Goal: Information Seeking & Learning: Learn about a topic

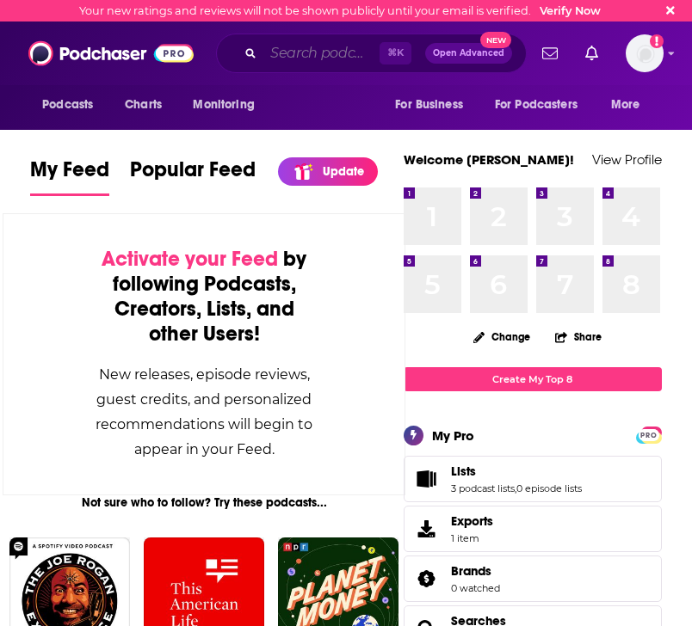
click at [281, 40] on input "Search podcasts, credits, & more..." at bounding box center [321, 54] width 116 height 28
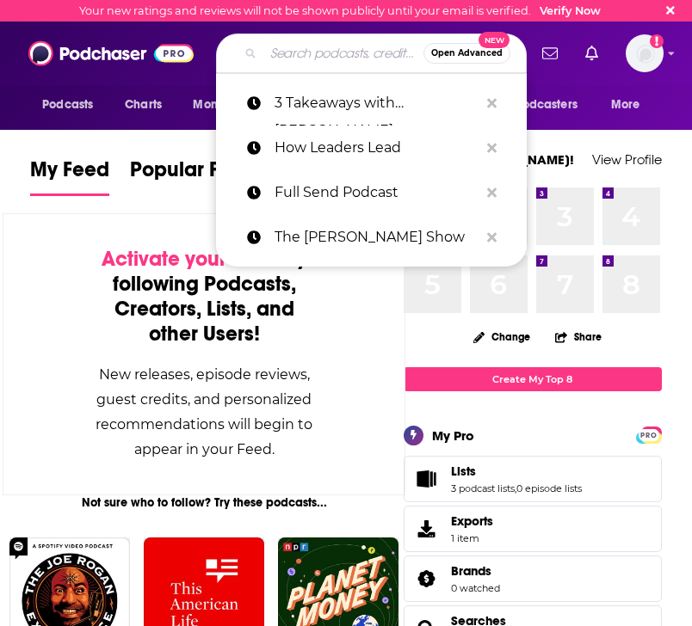
paste input "The [PERSON_NAME] Project"
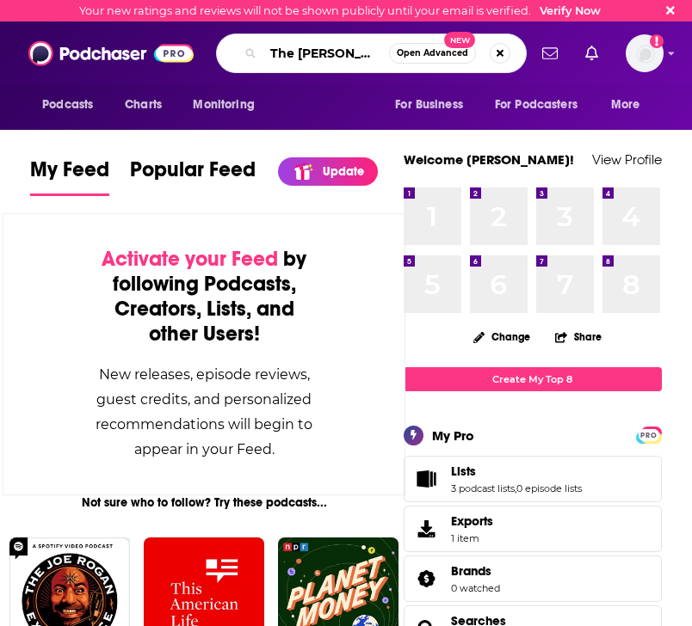
scroll to position [0, 46]
type input "The [PERSON_NAME] Project"
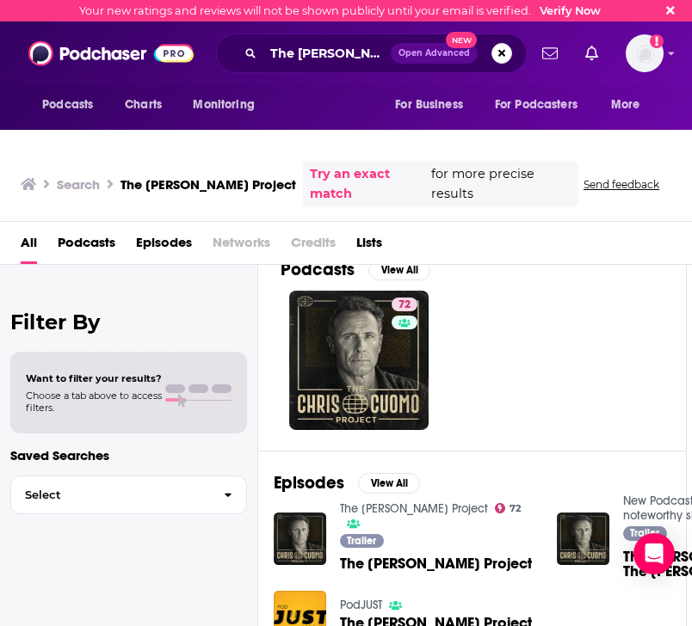
scroll to position [0, 5]
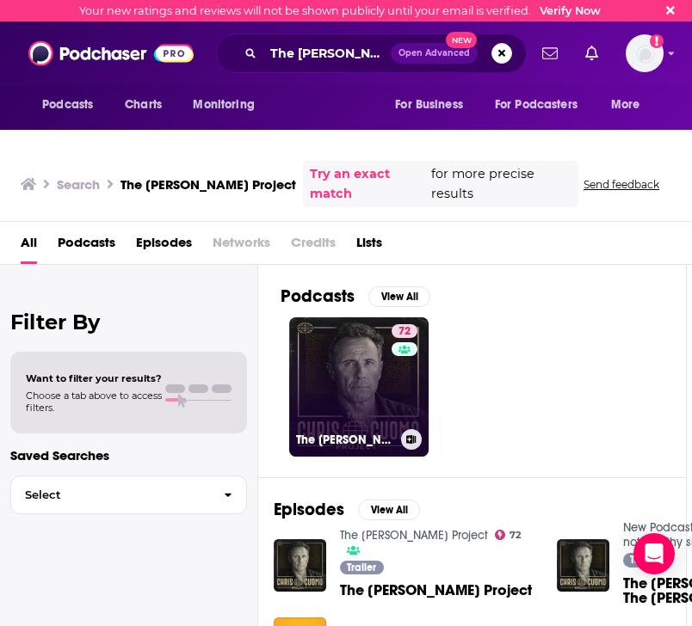
click at [372, 333] on link "72 The [PERSON_NAME] Project" at bounding box center [358, 386] width 139 height 139
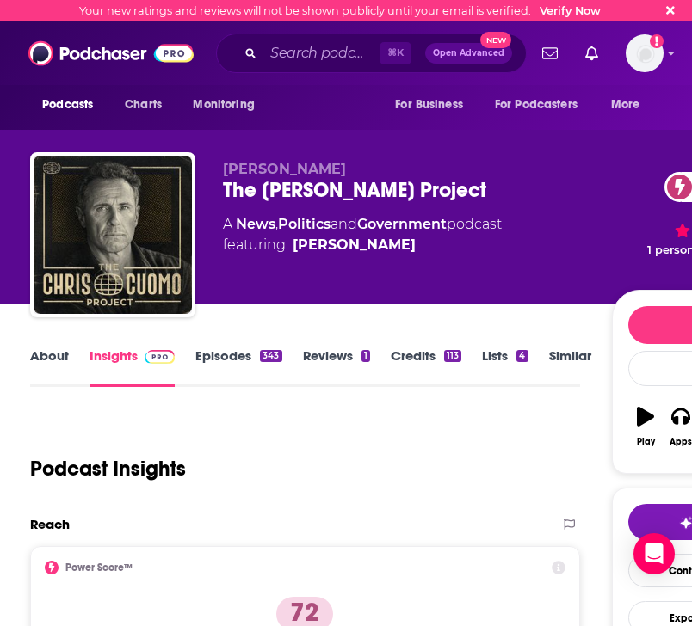
drag, startPoint x: 232, startPoint y: 188, endPoint x: 523, endPoint y: 189, distance: 290.8
click at [523, 214] on div "A News , Politics and Government podcast featuring [PERSON_NAME]" at bounding box center [417, 234] width 388 height 41
copy div "News , Politics and Government podcast"
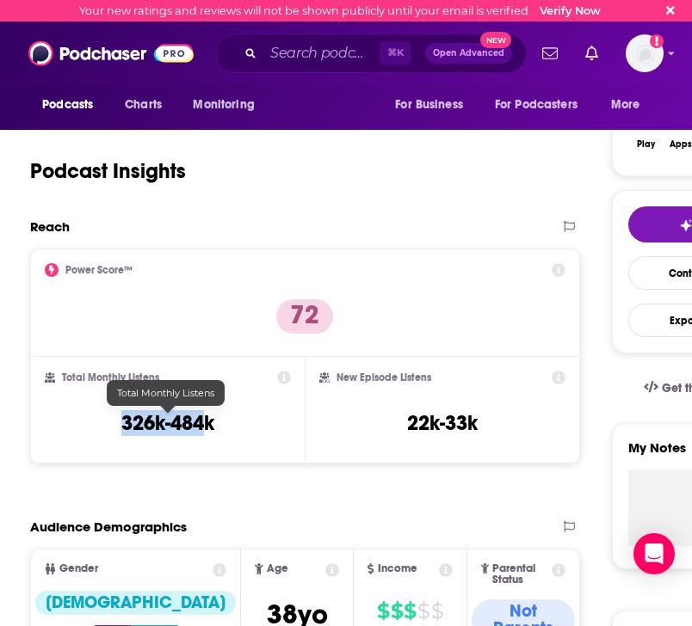
drag, startPoint x: 203, startPoint y: 391, endPoint x: 122, endPoint y: 391, distance: 80.9
click at [122, 410] on h3 "326k-484k" at bounding box center [167, 423] width 93 height 26
copy h3 "326k-484"
